Goal: Transaction & Acquisition: Purchase product/service

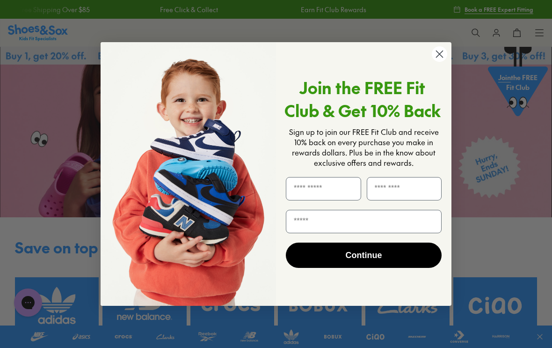
click at [300, 191] on input "First Name" at bounding box center [323, 188] width 75 height 23
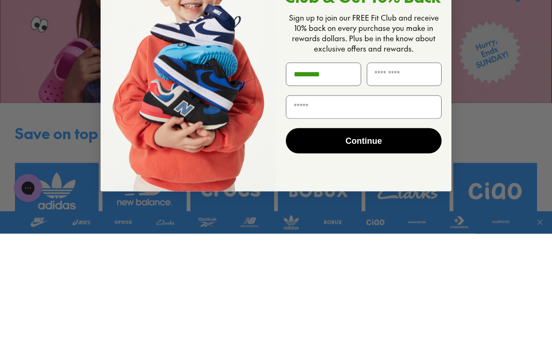
type input "********"
click at [384, 177] on input "Last Name" at bounding box center [404, 188] width 75 height 23
type input "******"
click at [297, 210] on input "Email" at bounding box center [364, 221] width 156 height 23
type input "**********"
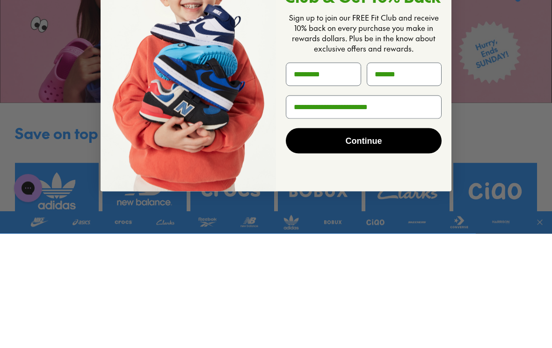
click at [380, 242] on button "Continue" at bounding box center [364, 254] width 156 height 25
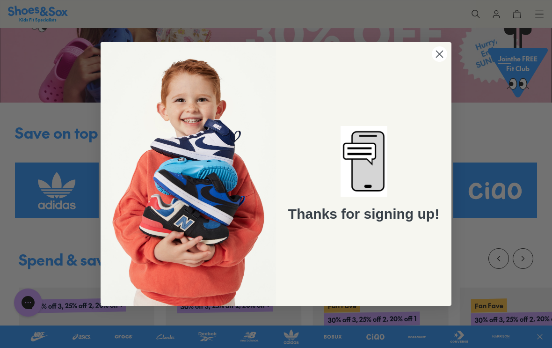
click at [440, 48] on circle "Close dialog" at bounding box center [439, 53] width 15 height 15
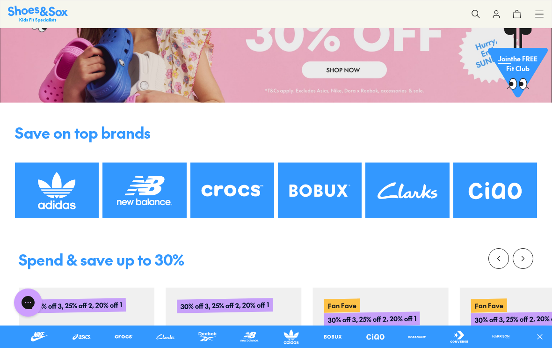
scroll to position [0, 0]
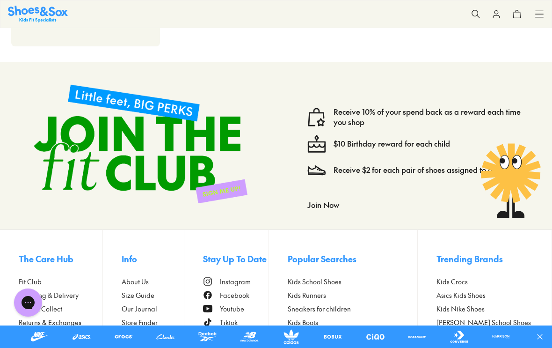
scroll to position [767, 0]
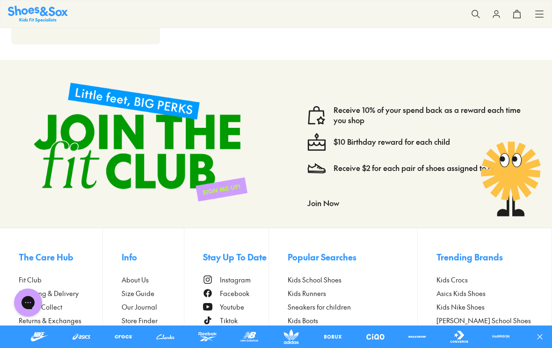
click at [326, 205] on button "Join Now" at bounding box center [324, 202] width 32 height 21
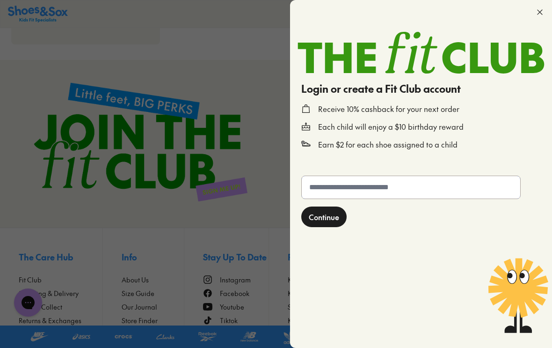
click at [321, 185] on input "text" at bounding box center [411, 187] width 219 height 22
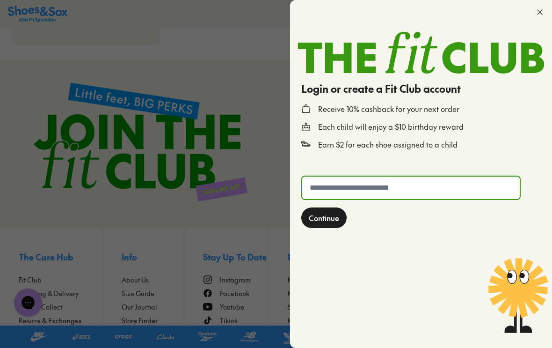
scroll to position [766, 0]
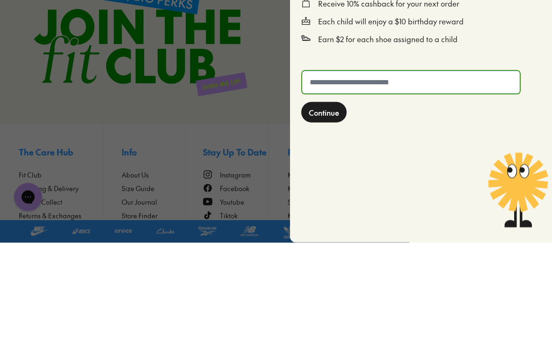
type input "*"
type input "**********"
click at [335, 212] on span "Continue" at bounding box center [324, 217] width 30 height 11
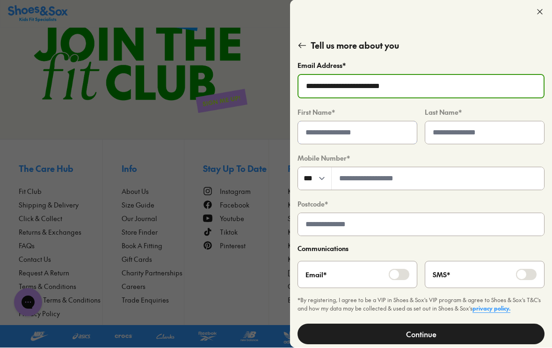
click at [321, 132] on input "text" at bounding box center [357, 133] width 119 height 22
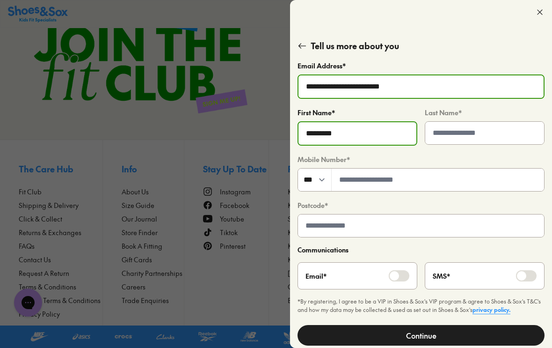
type input "********"
click at [444, 135] on input "text" at bounding box center [484, 133] width 119 height 22
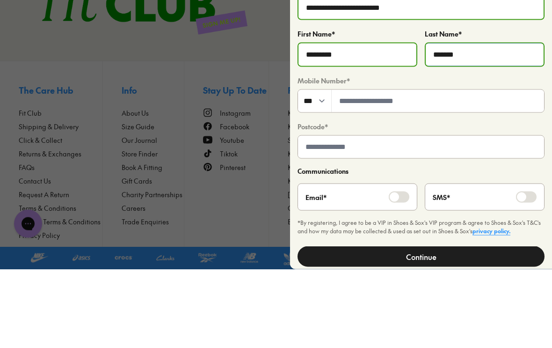
type input "******"
click at [361, 169] on input "tel" at bounding box center [438, 180] width 213 height 22
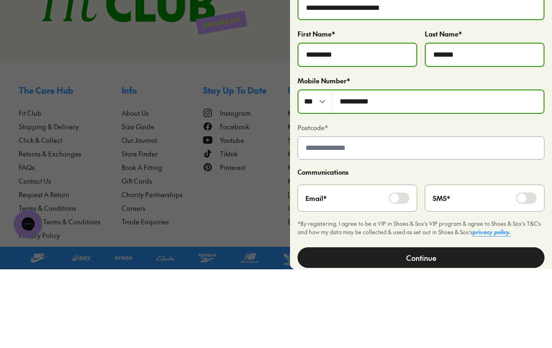
click at [314, 215] on input "text" at bounding box center [421, 226] width 246 height 22
type input "*********"
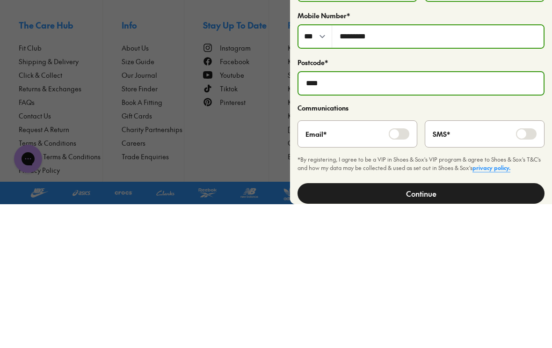
type input "****"
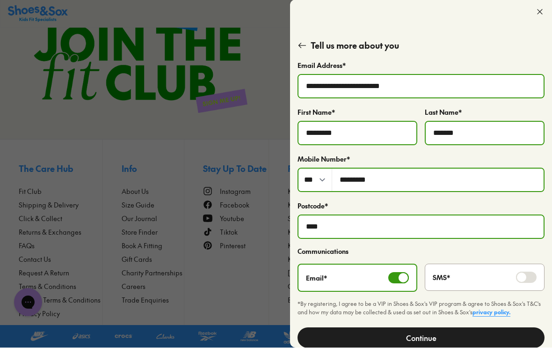
click at [459, 338] on button "Continue" at bounding box center [421, 338] width 247 height 21
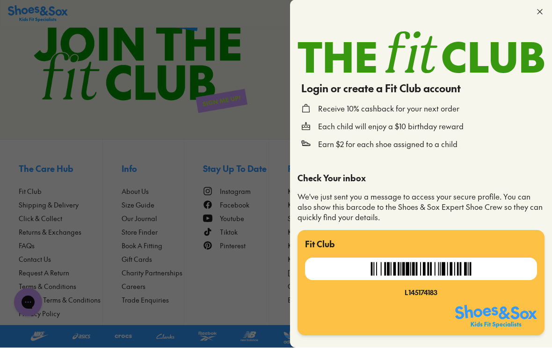
click at [544, 11] on icon at bounding box center [539, 11] width 9 height 9
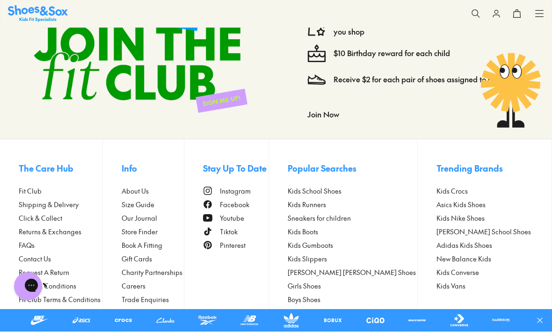
click at [158, 228] on span "Store Finder" at bounding box center [140, 232] width 36 height 10
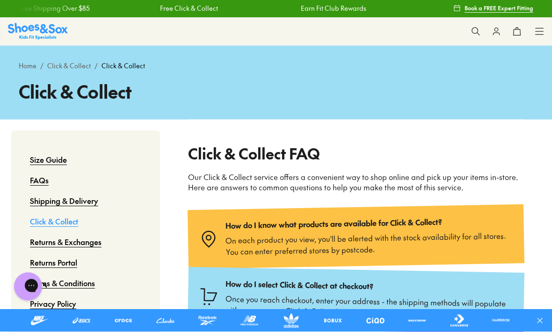
scroll to position [0, 0]
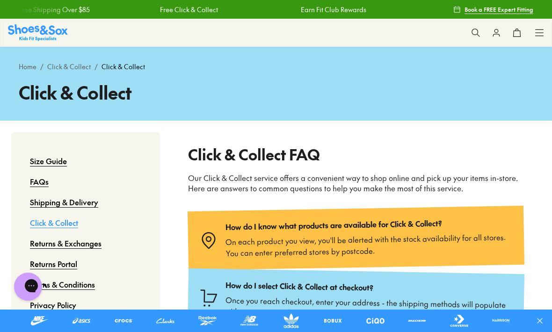
click at [519, 34] on icon at bounding box center [517, 32] width 9 height 9
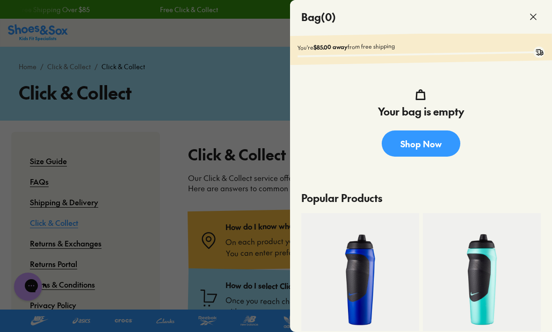
click at [536, 22] on span at bounding box center [534, 17] width 26 height 26
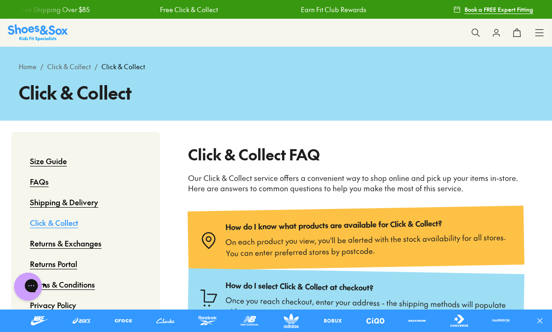
click at [120, 60] on div "Home / Click & Collect / Click & Collect Click & Collect" at bounding box center [276, 84] width 552 height 74
click at [137, 73] on div "Home / Click & Collect / Click & Collect Click & Collect" at bounding box center [276, 84] width 515 height 44
click at [28, 68] on link "Home" at bounding box center [28, 67] width 18 height 10
click at [484, 28] on button at bounding box center [476, 32] width 21 height 21
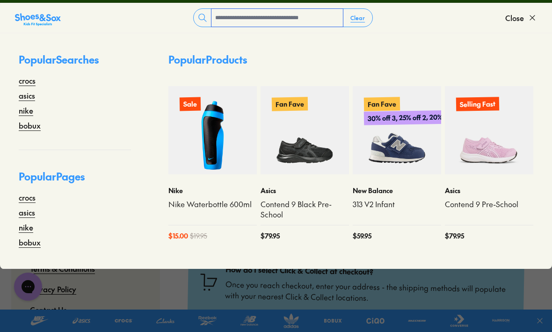
scroll to position [17, 0]
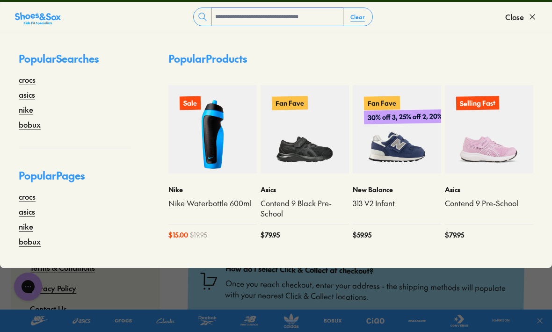
click at [226, 17] on input "text" at bounding box center [278, 17] width 132 height 18
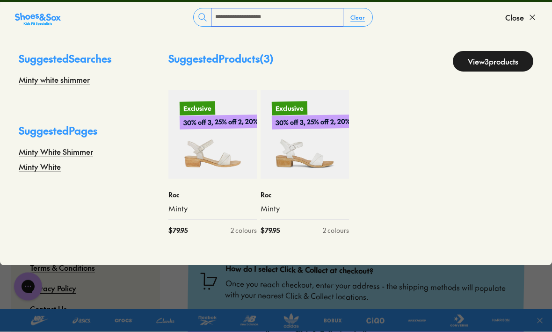
type input "**********"
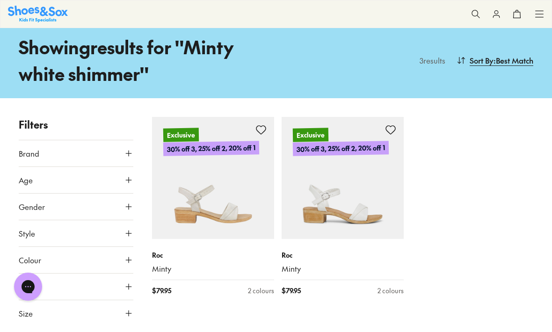
scroll to position [34, 0]
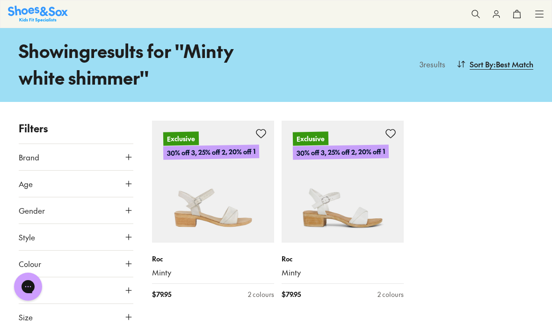
click at [199, 220] on img at bounding box center [213, 182] width 122 height 122
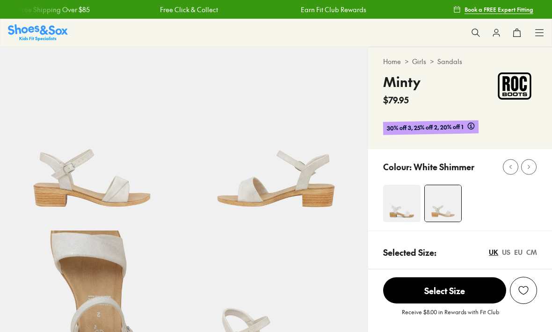
select select "*"
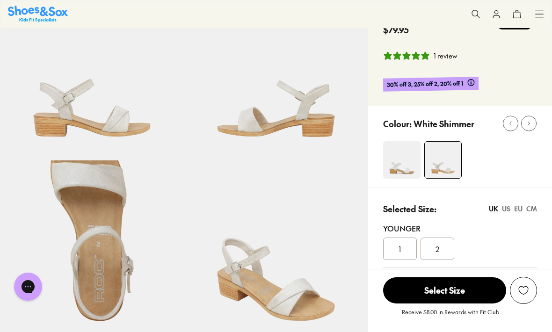
scroll to position [71, 0]
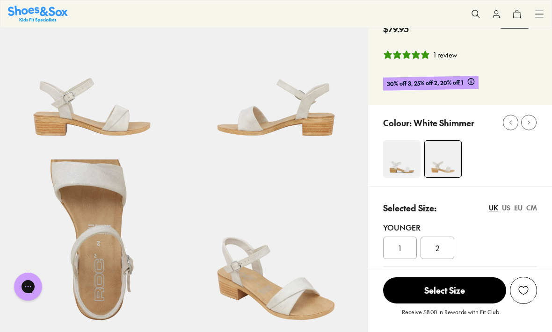
click at [517, 208] on div "EU" at bounding box center [518, 208] width 8 height 10
click at [492, 208] on div "UK" at bounding box center [493, 208] width 9 height 10
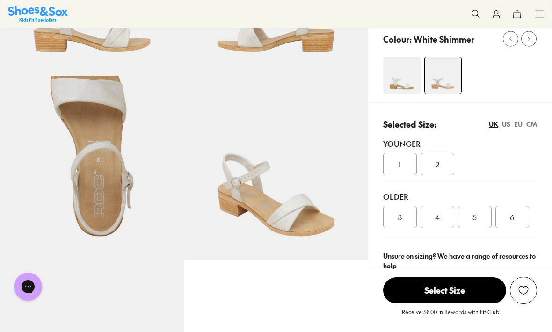
scroll to position [149, 0]
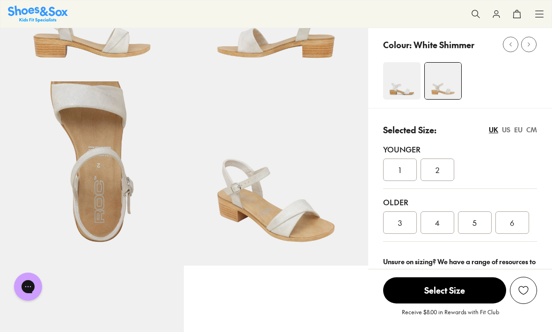
click at [398, 200] on div "Older" at bounding box center [460, 202] width 154 height 11
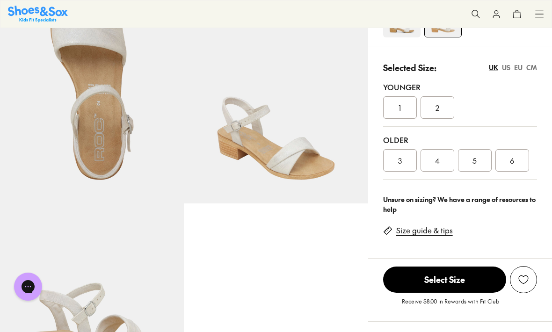
scroll to position [216, 0]
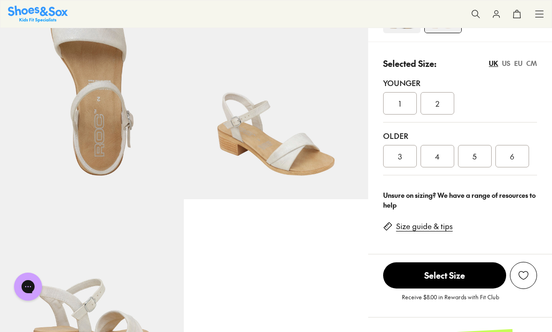
click at [452, 279] on span "Select Size" at bounding box center [444, 276] width 123 height 26
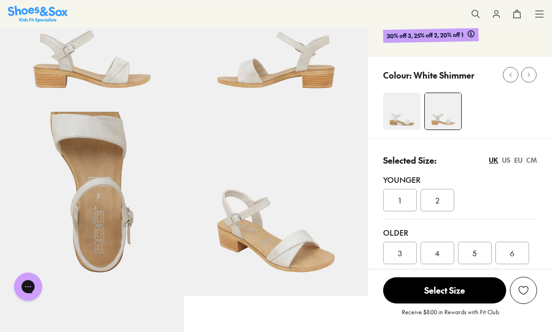
scroll to position [108, 0]
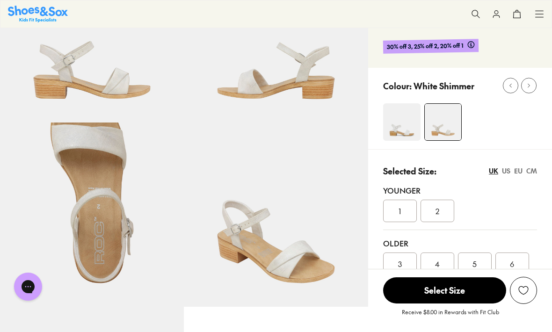
click at [455, 304] on span "Select Size" at bounding box center [444, 291] width 123 height 26
click at [475, 268] on span "5" at bounding box center [475, 263] width 4 height 11
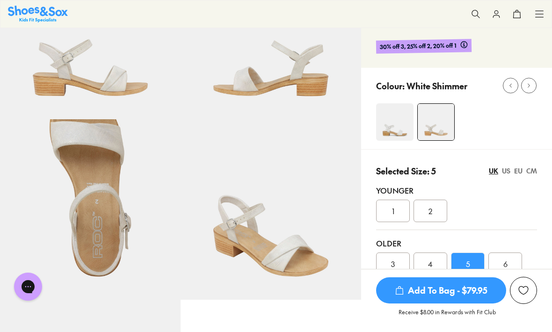
click at [455, 304] on span "Add To Bag - $79.95" at bounding box center [441, 291] width 130 height 26
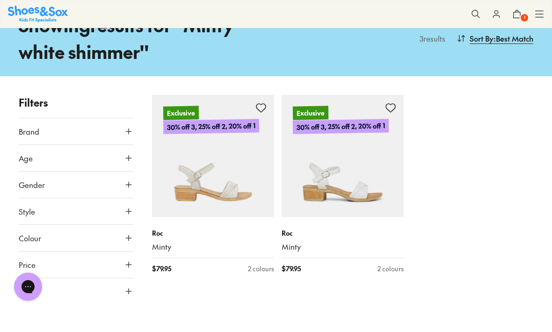
click at [478, 14] on use at bounding box center [476, 14] width 8 height 8
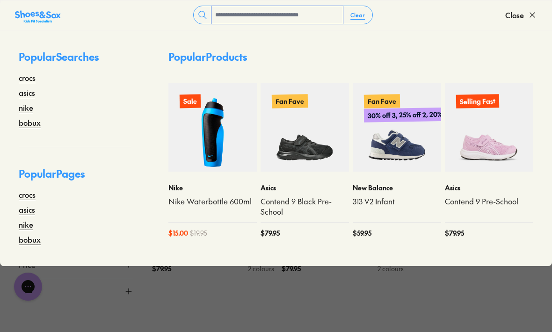
click at [226, 18] on input "text" at bounding box center [278, 15] width 132 height 18
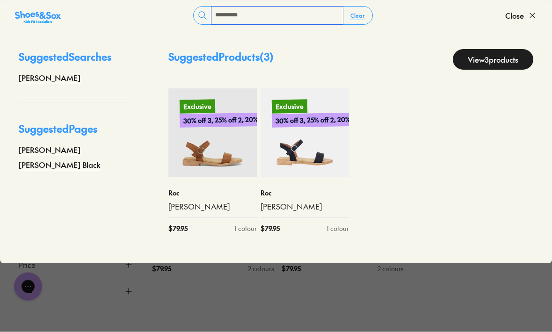
type input "**********"
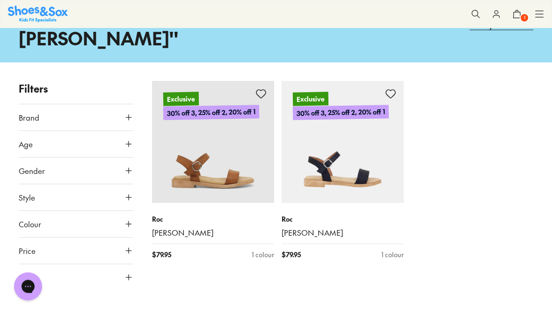
scroll to position [74, 0]
click at [224, 148] on img at bounding box center [213, 142] width 122 height 122
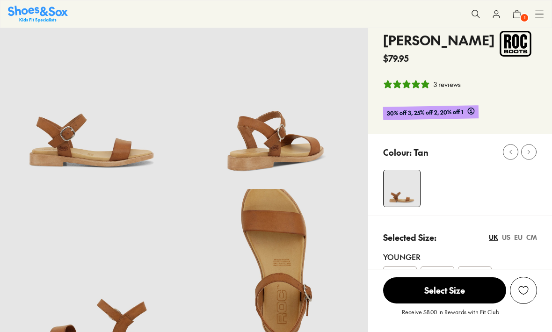
select select "*"
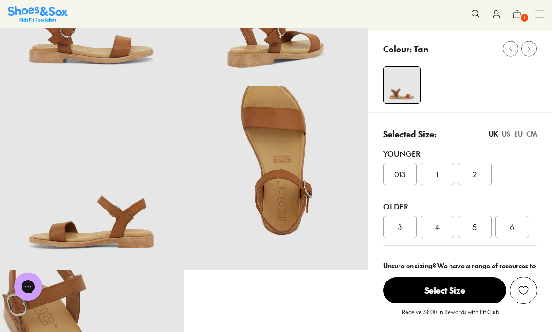
click at [442, 232] on div "4" at bounding box center [438, 227] width 34 height 22
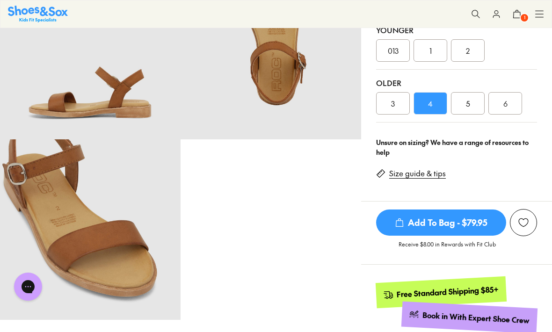
scroll to position [270, 0]
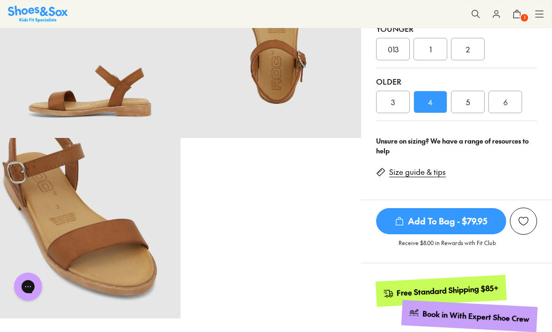
click at [429, 225] on span "Add To Bag - $79.95" at bounding box center [441, 221] width 130 height 26
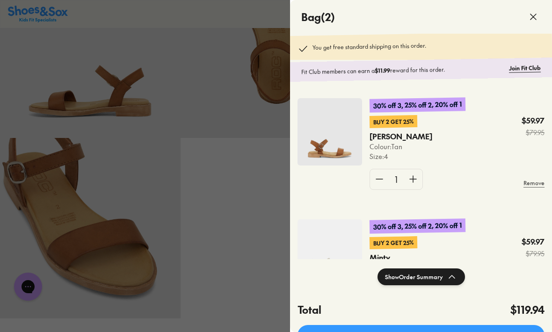
click at [533, 13] on icon at bounding box center [533, 16] width 11 height 11
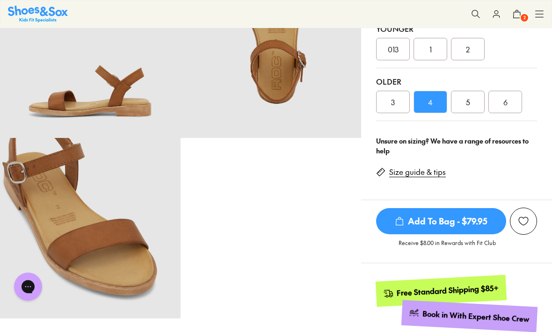
click at [473, 102] on div "5" at bounding box center [468, 102] width 34 height 22
click at [449, 220] on span "Add To Bag - $79.95" at bounding box center [441, 221] width 130 height 26
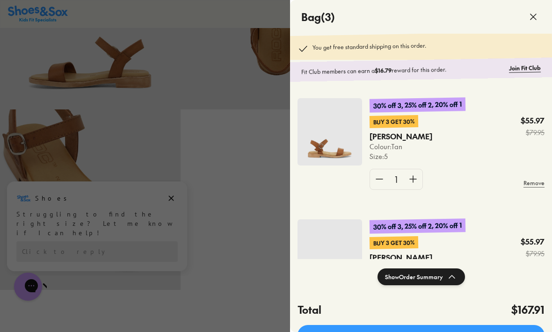
scroll to position [305, 0]
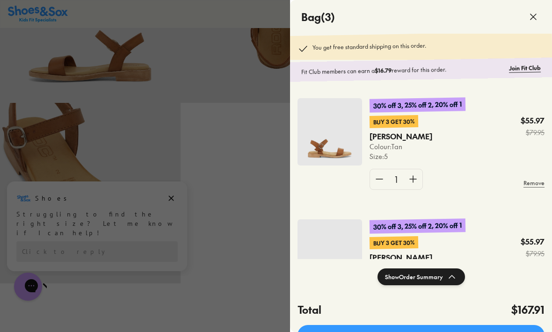
click at [442, 332] on link "Proceed to Checkout" at bounding box center [421, 335] width 247 height 21
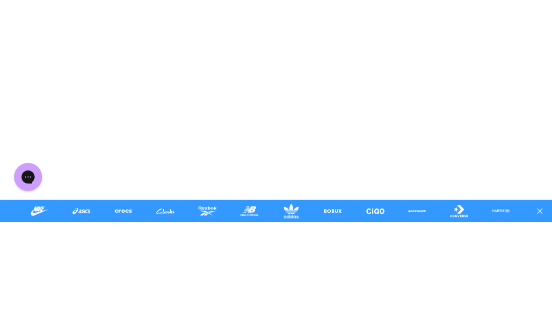
scroll to position [110, 0]
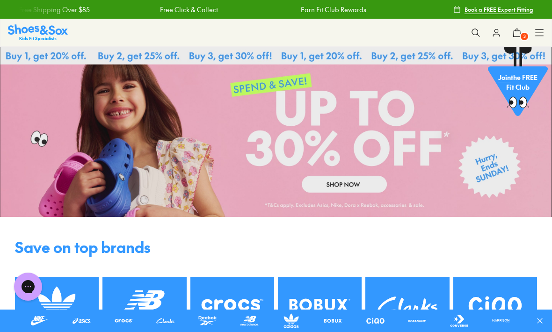
click at [521, 42] on button "3" at bounding box center [517, 32] width 21 height 21
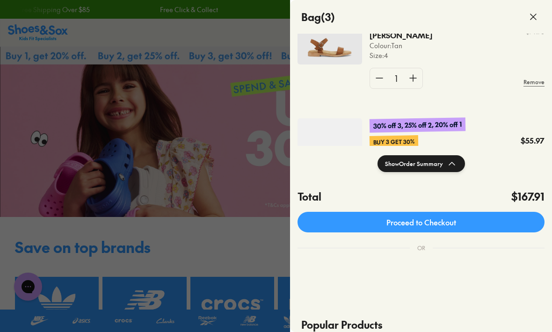
scroll to position [114, 0]
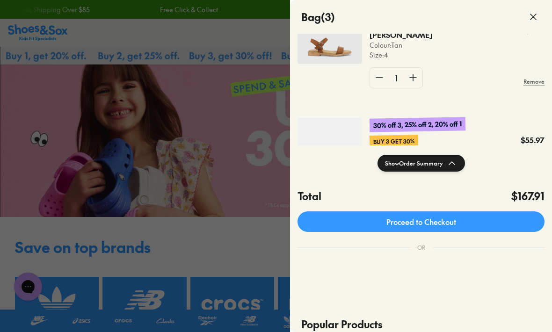
click at [434, 223] on link "Proceed to Checkout" at bounding box center [421, 222] width 247 height 21
